Goal: Information Seeking & Learning: Learn about a topic

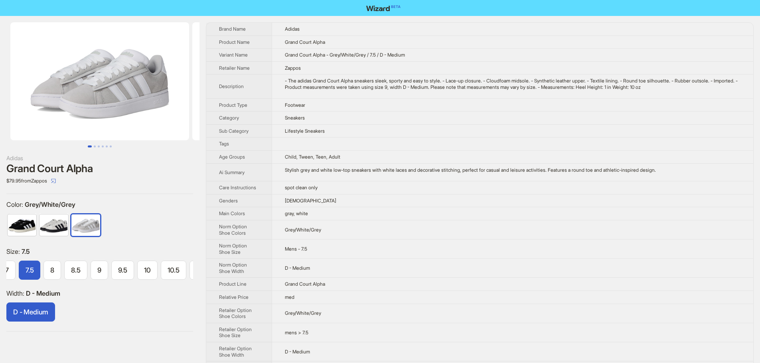
scroll to position [0, 150]
drag, startPoint x: 283, startPoint y: 41, endPoint x: 337, endPoint y: 41, distance: 53.4
click at [337, 41] on td "Grand Court Alpha" at bounding box center [512, 41] width 481 height 13
drag, startPoint x: 293, startPoint y: 59, endPoint x: 329, endPoint y: 59, distance: 36.3
click at [329, 59] on td "Grand Court Alpha - Grey/White/Grey / 7.5 / D - Medium" at bounding box center [512, 55] width 481 height 13
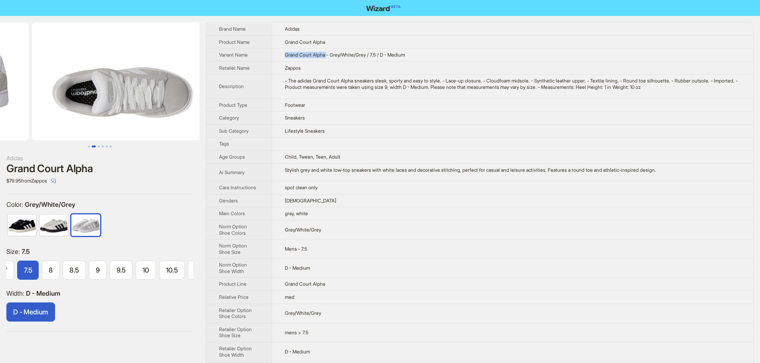
drag, startPoint x: 148, startPoint y: 89, endPoint x: 37, endPoint y: 93, distance: 110.5
click at [35, 94] on ul at bounding box center [99, 81] width 199 height 118
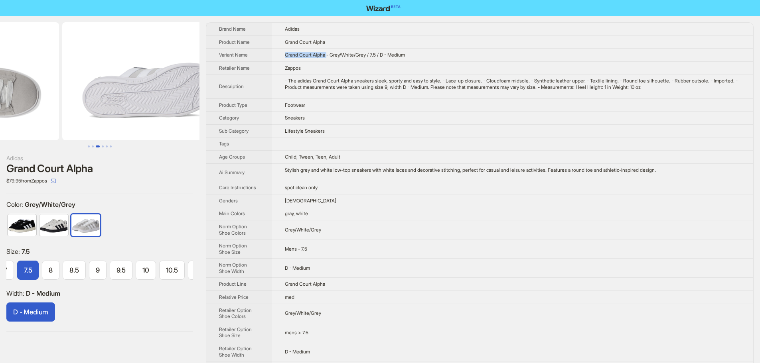
drag, startPoint x: 104, startPoint y: 92, endPoint x: 65, endPoint y: 90, distance: 39.9
click at [67, 92] on ul at bounding box center [99, 81] width 199 height 118
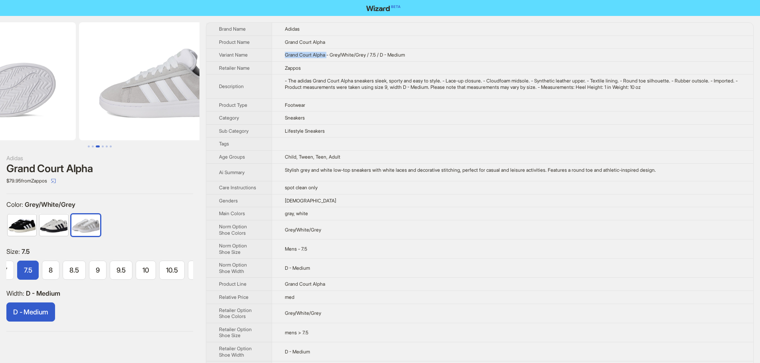
drag, startPoint x: 128, startPoint y: 89, endPoint x: 27, endPoint y: 89, distance: 101.3
click at [47, 89] on ul at bounding box center [99, 81] width 199 height 118
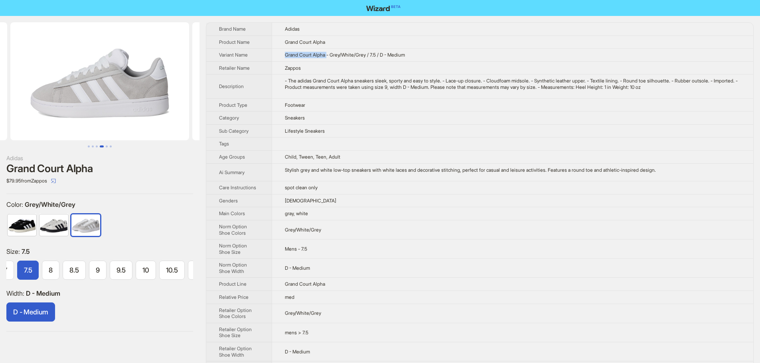
drag, startPoint x: 128, startPoint y: 79, endPoint x: 29, endPoint y: 71, distance: 99.2
click at [29, 71] on img at bounding box center [99, 81] width 179 height 118
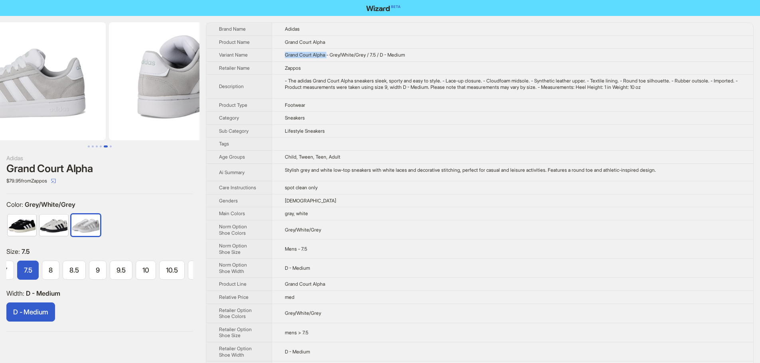
drag, startPoint x: 82, startPoint y: 77, endPoint x: 169, endPoint y: 77, distance: 86.9
click at [169, 77] on img at bounding box center [198, 81] width 179 height 118
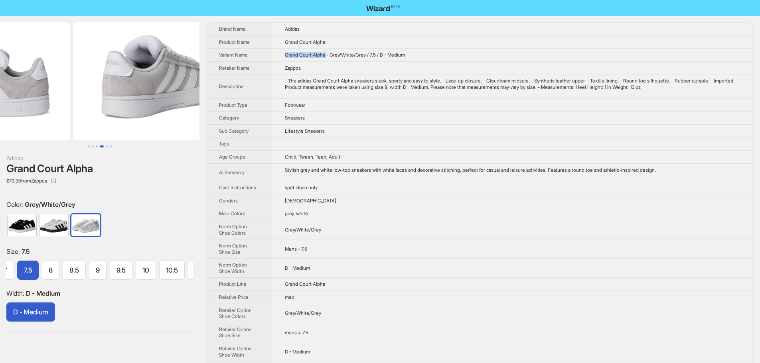
drag, startPoint x: 137, startPoint y: 85, endPoint x: 43, endPoint y: 87, distance: 94.1
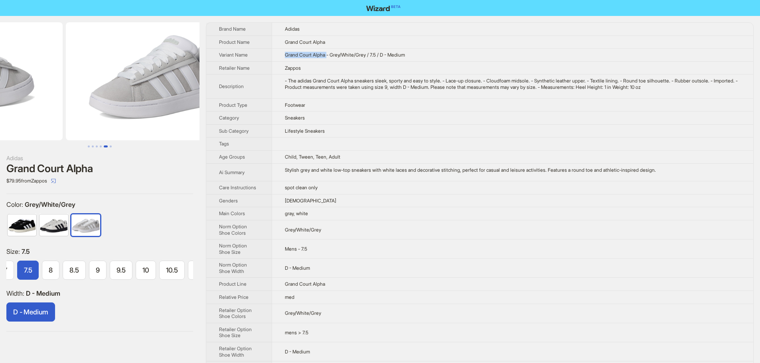
drag, startPoint x: 126, startPoint y: 87, endPoint x: 20, endPoint y: 86, distance: 106.1
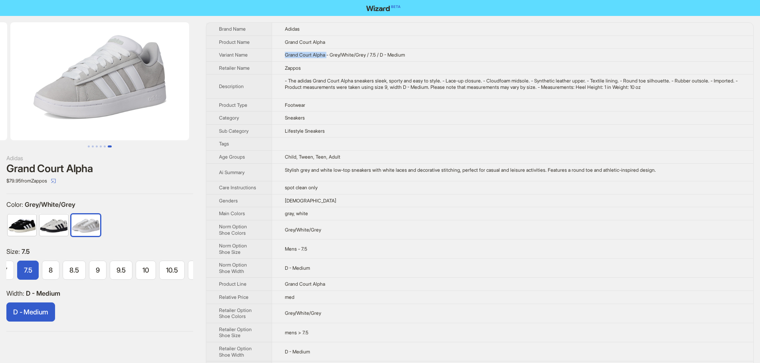
drag, startPoint x: 141, startPoint y: 81, endPoint x: 0, endPoint y: 84, distance: 140.8
click at [3, 84] on ul at bounding box center [99, 81] width 199 height 118
click at [370, 123] on td "Sneakers" at bounding box center [512, 118] width 481 height 13
drag, startPoint x: 282, startPoint y: 57, endPoint x: 325, endPoint y: 57, distance: 43.1
click at [325, 57] on td "Grand Court Alpha - Grey/White/Grey / 7.5 / D - Medium" at bounding box center [512, 55] width 481 height 13
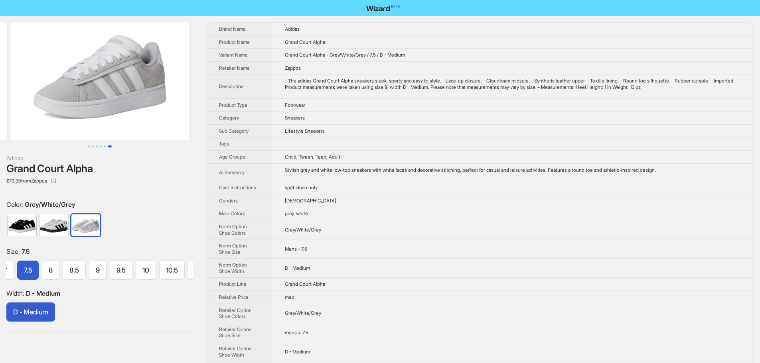
click at [363, 107] on td "Footwear" at bounding box center [512, 104] width 481 height 13
drag, startPoint x: 319, startPoint y: 88, endPoint x: 389, endPoint y: 87, distance: 70.6
click at [389, 87] on div "- The adidas Grand Court Alpha sneakers sleek, sporty and easy to style. - Lace…" at bounding box center [512, 84] width 455 height 12
click at [376, 106] on td "Footwear" at bounding box center [512, 104] width 481 height 13
drag, startPoint x: 283, startPoint y: 32, endPoint x: 326, endPoint y: 30, distance: 43.5
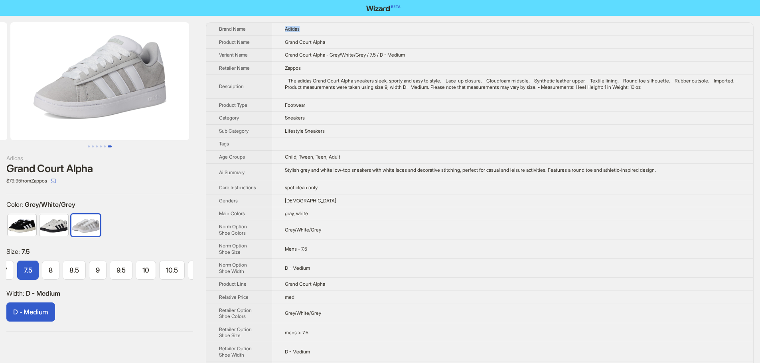
click at [326, 30] on td "Adidas" at bounding box center [512, 29] width 481 height 13
drag, startPoint x: 357, startPoint y: 81, endPoint x: 377, endPoint y: 81, distance: 20.0
click at [377, 81] on div "- The adidas Grand Court Alpha sneakers sleek, sporty and easy to style. - Lace…" at bounding box center [512, 84] width 455 height 12
click at [345, 116] on td "Sneakers" at bounding box center [512, 118] width 481 height 13
